Goal: Find specific page/section: Find specific page/section

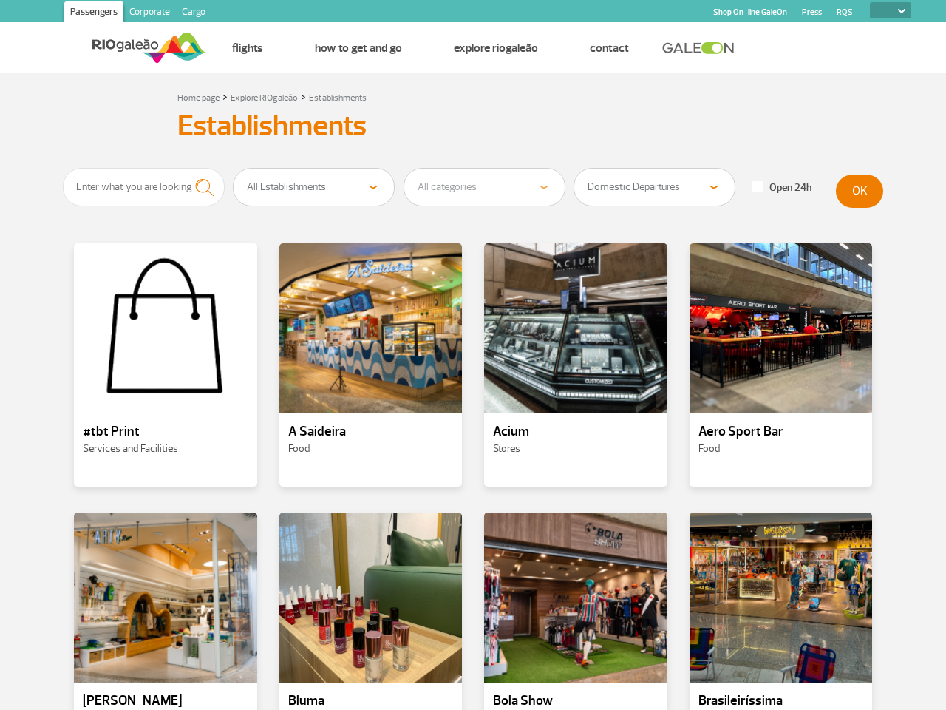
select select
select select "90"
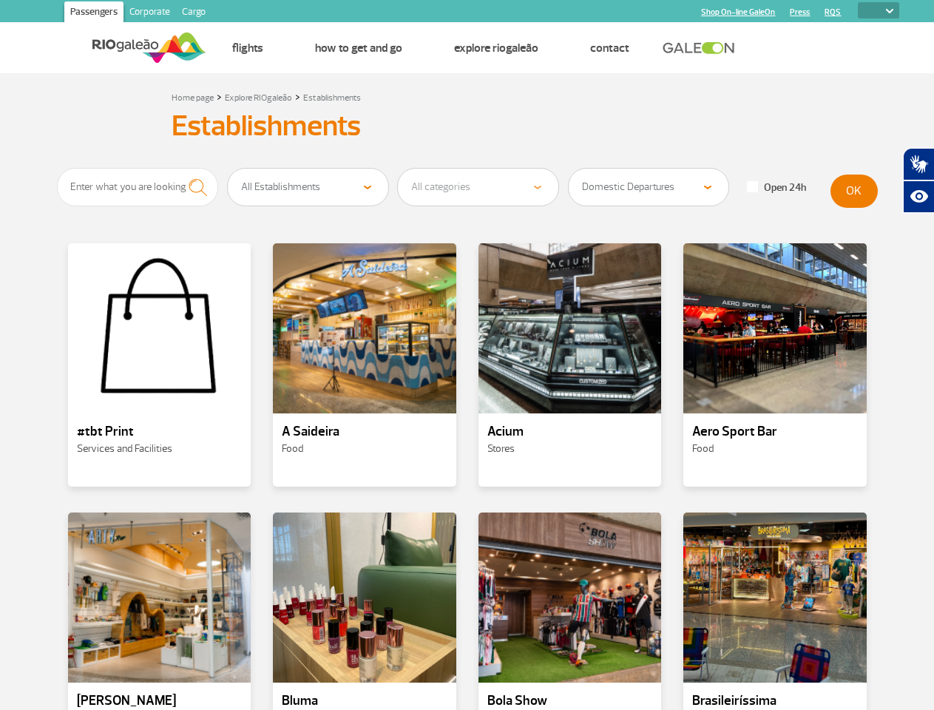
click at [160, 365] on div at bounding box center [159, 328] width 183 height 170
click at [365, 365] on div at bounding box center [364, 328] width 183 height 170
click at [570, 365] on div at bounding box center [569, 328] width 183 height 170
click at [775, 365] on div at bounding box center [774, 328] width 183 height 170
click at [160, 611] on div at bounding box center [159, 597] width 183 height 170
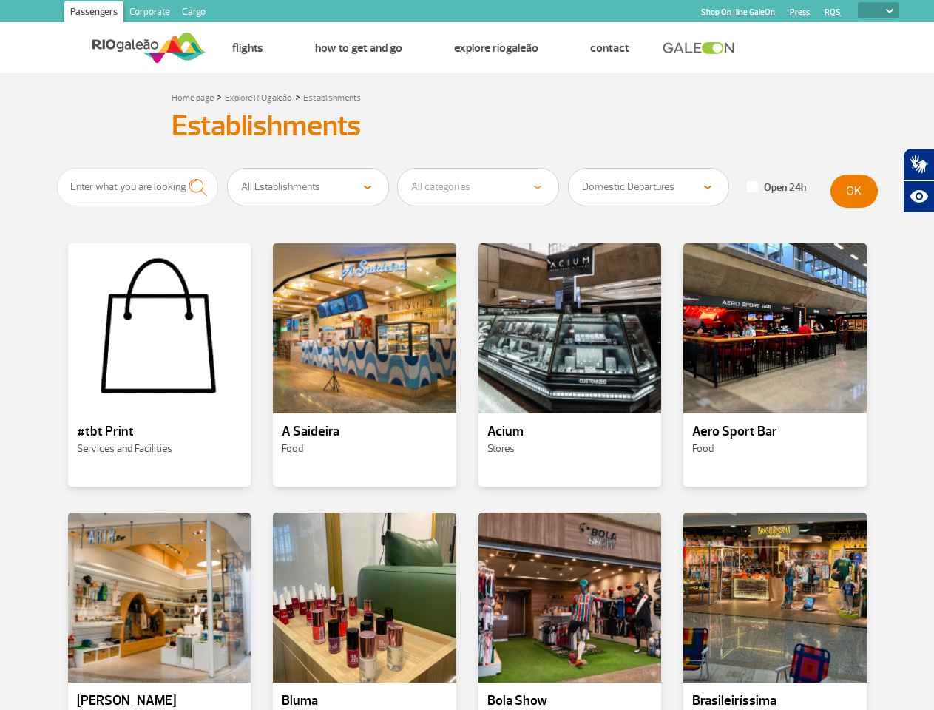
click at [365, 611] on div at bounding box center [364, 597] width 183 height 170
click at [570, 611] on div at bounding box center [569, 597] width 183 height 170
click at [775, 611] on div at bounding box center [774, 597] width 183 height 170
click at [918, 164] on icon "Abrir tradutor de língua de sinais." at bounding box center [919, 164] width 24 height 24
